Goal: Register for event/course

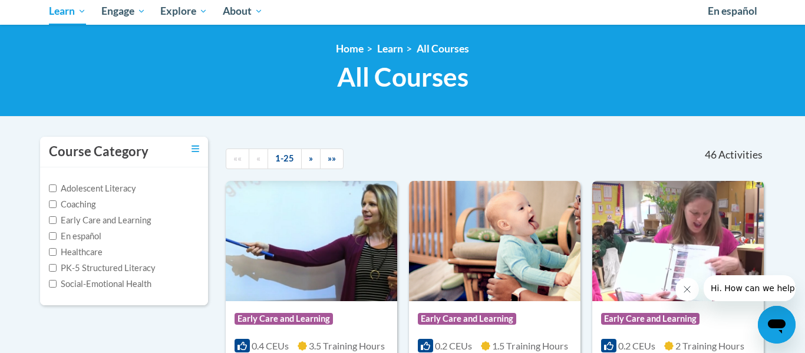
scroll to position [77, 0]
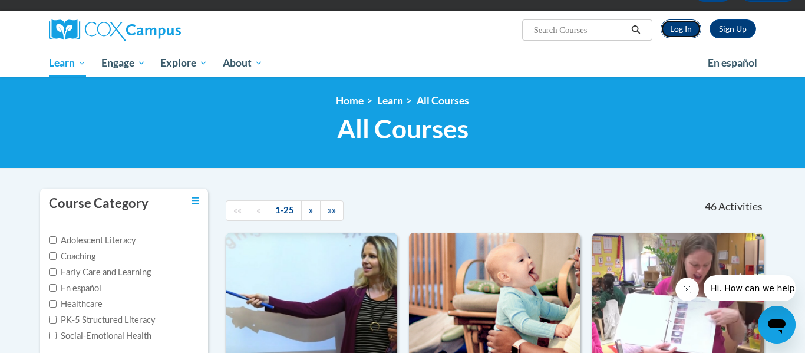
click at [686, 32] on link "Log In" at bounding box center [680, 28] width 41 height 19
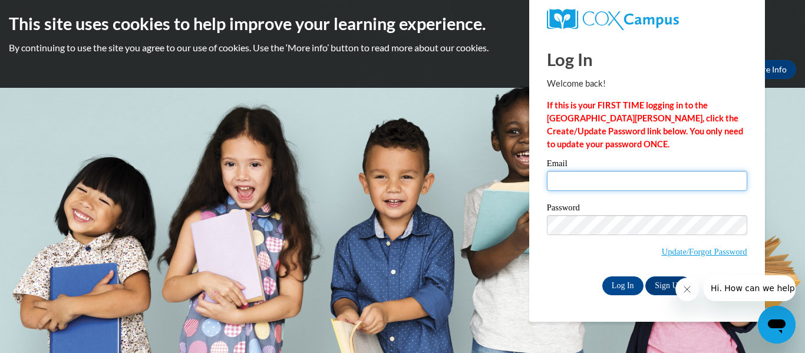
click at [608, 183] on input "Email" at bounding box center [647, 181] width 200 height 20
type input "[EMAIL_ADDRESS][DOMAIN_NAME]"
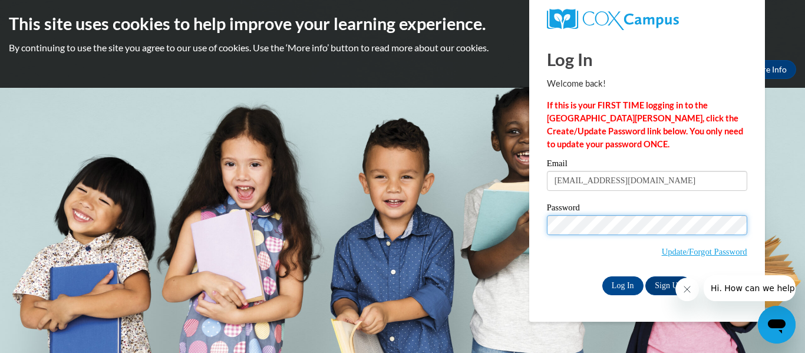
click at [602, 276] on input "Log In" at bounding box center [622, 285] width 41 height 19
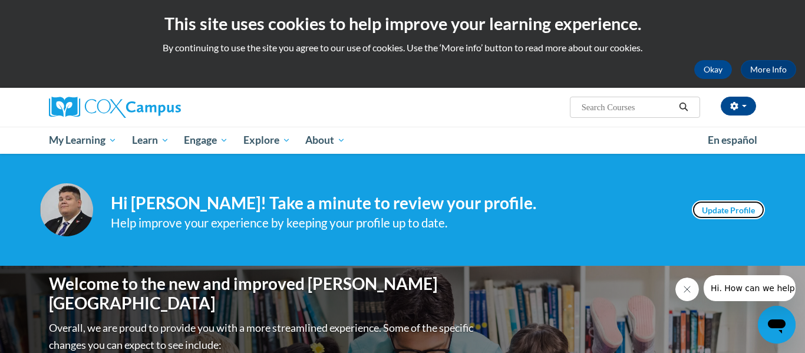
click at [705, 202] on link "Update Profile" at bounding box center [728, 209] width 73 height 19
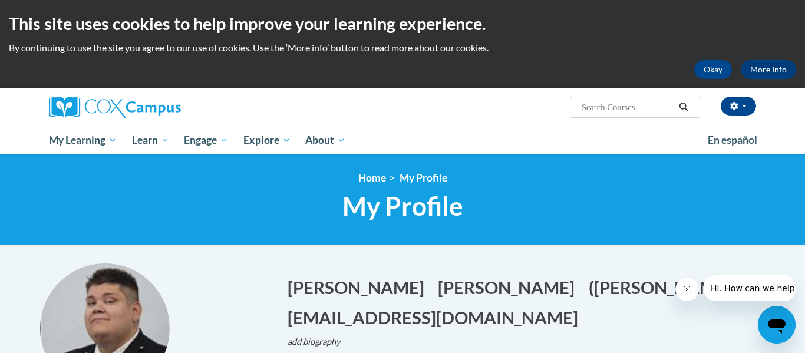
click at [592, 114] on input "Search..." at bounding box center [627, 107] width 94 height 14
type input "Systematic"
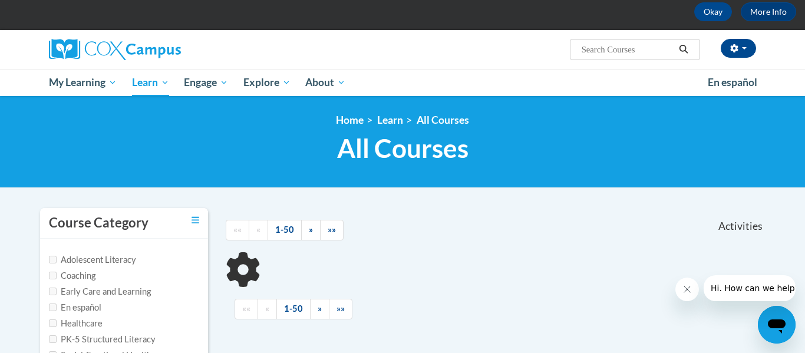
scroll to position [71, 0]
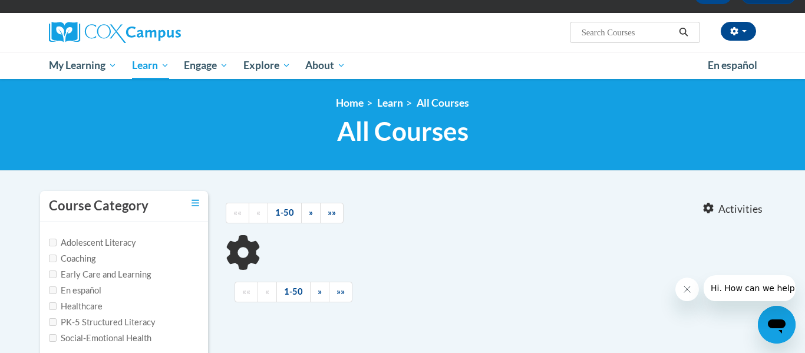
type input "Systematic"
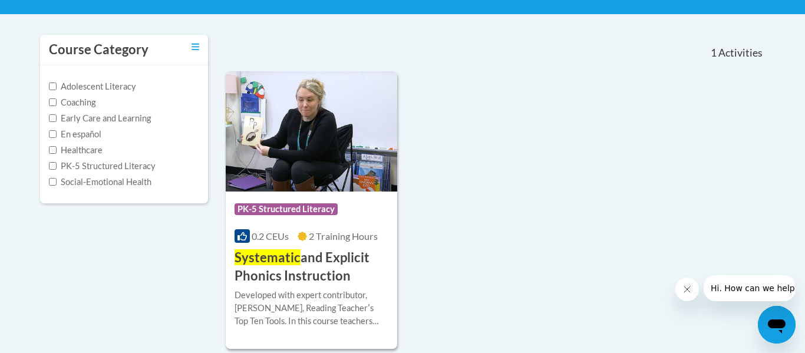
scroll to position [233, 0]
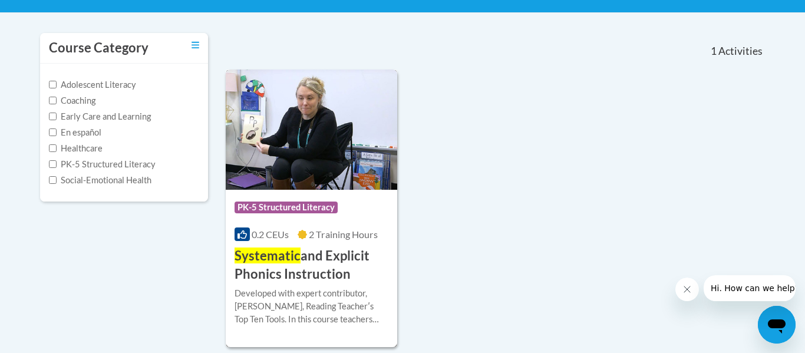
click at [340, 259] on h3 "Systematic and Explicit Phonics Instruction" at bounding box center [311, 265] width 154 height 37
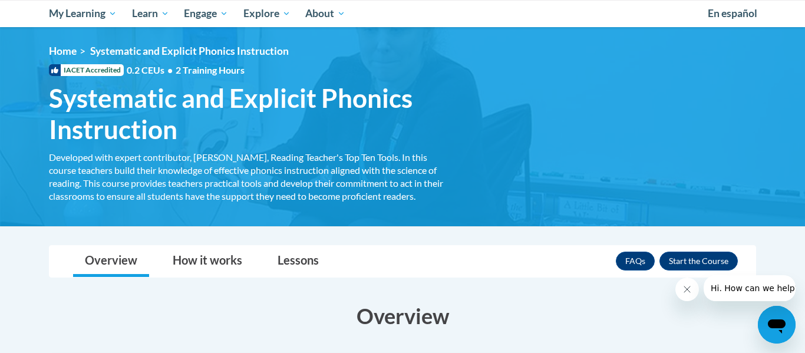
scroll to position [157, 0]
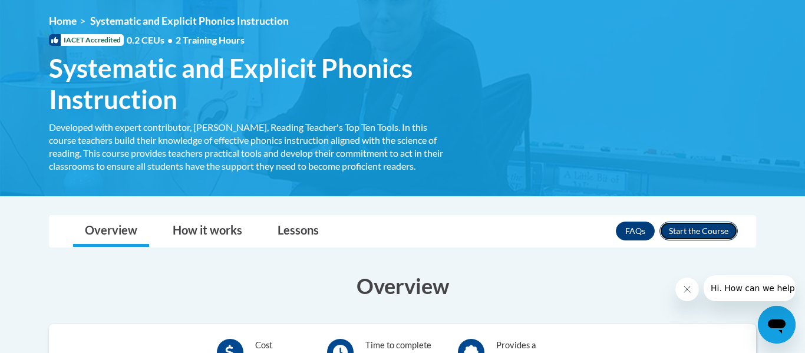
click at [705, 237] on button "Enroll" at bounding box center [698, 231] width 78 height 19
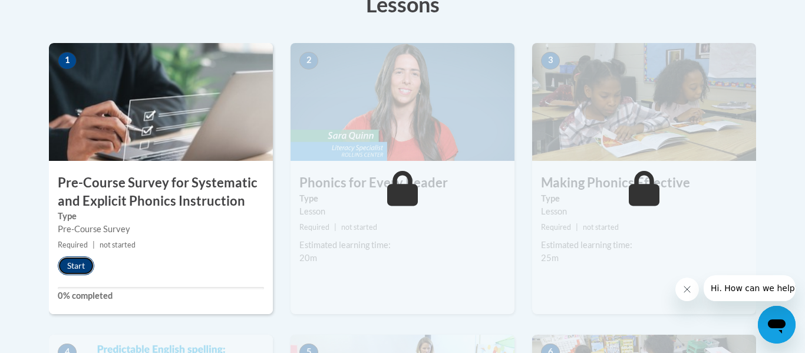
click at [87, 263] on button "Start" at bounding box center [76, 265] width 37 height 19
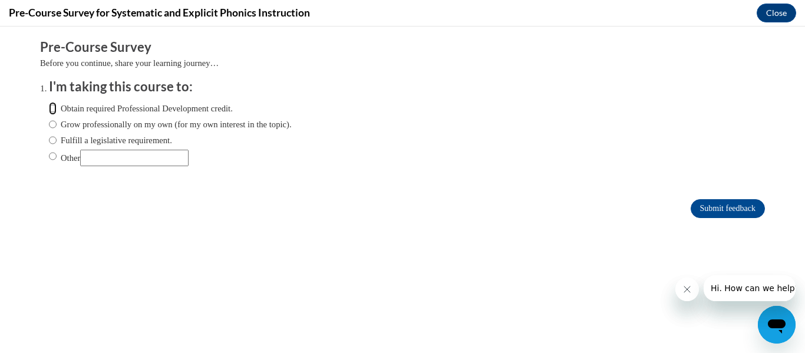
click at [53, 111] on input "Obtain required Professional Development credit." at bounding box center [53, 108] width 8 height 13
radio input "true"
click at [748, 212] on input "Submit feedback" at bounding box center [728, 208] width 74 height 19
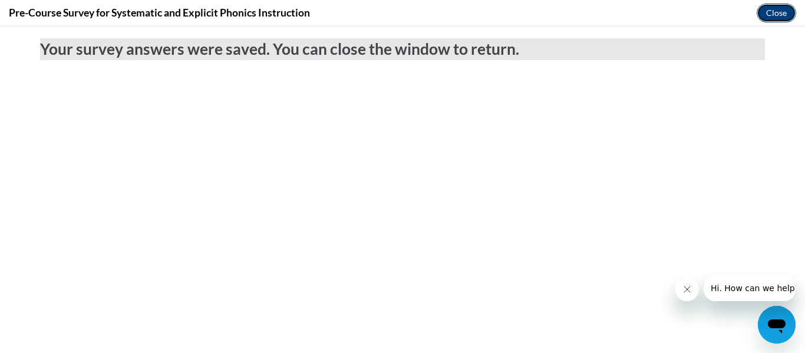
click at [776, 9] on button "Close" at bounding box center [776, 13] width 39 height 19
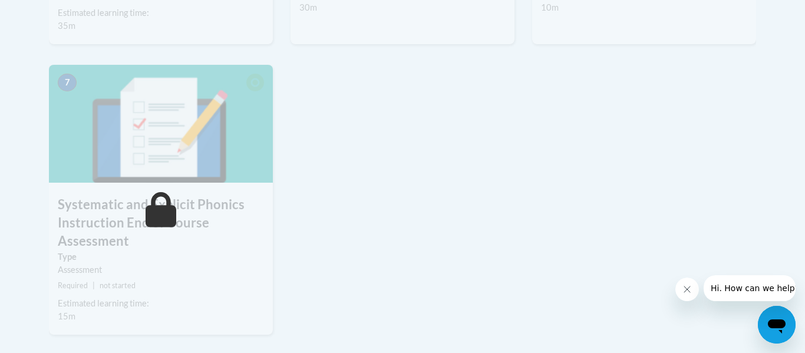
scroll to position [452, 0]
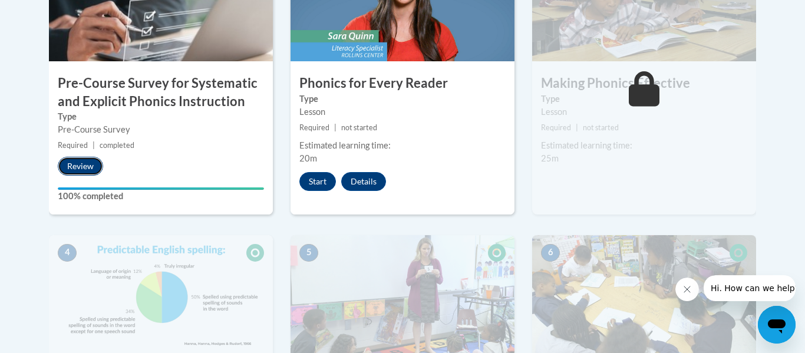
click at [84, 169] on button "Review" at bounding box center [80, 166] width 45 height 19
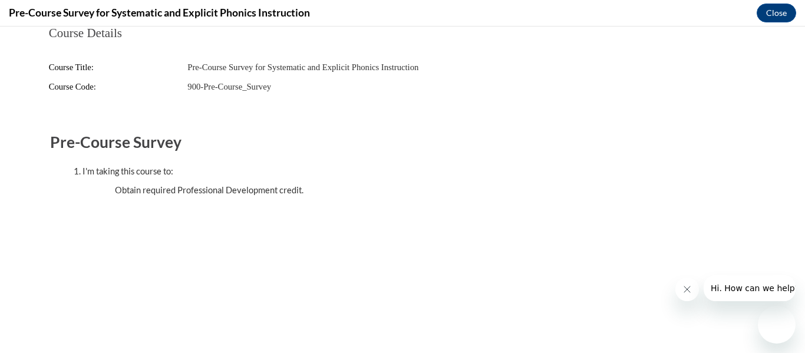
scroll to position [0, 0]
click at [686, 286] on icon "Close message from company" at bounding box center [686, 289] width 9 height 9
click at [771, 8] on button "Close" at bounding box center [776, 13] width 39 height 19
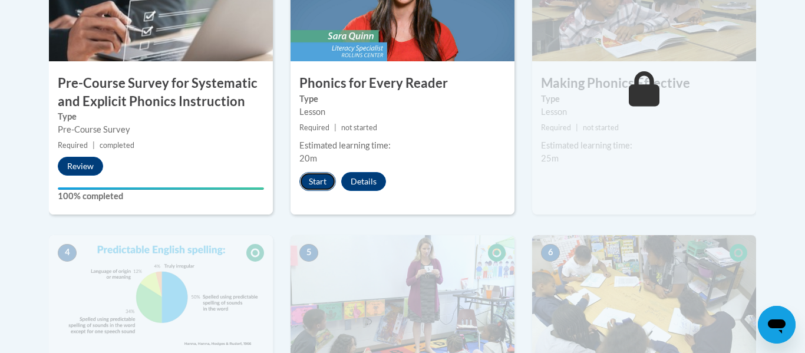
click at [315, 180] on button "Start" at bounding box center [317, 181] width 37 height 19
